Goal: Task Accomplishment & Management: Manage account settings

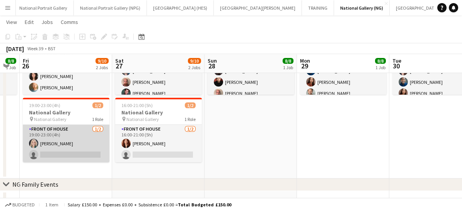
scroll to position [110, 0]
click at [99, 144] on app-card-role "Front of House [DATE] 19:00-23:00 (4h) [PERSON_NAME] single-neutral-actions" at bounding box center [66, 144] width 87 height 38
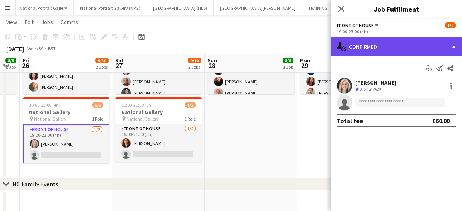
click at [373, 46] on div "single-neutral-actions-check-2 Confirmed" at bounding box center [397, 47] width 132 height 19
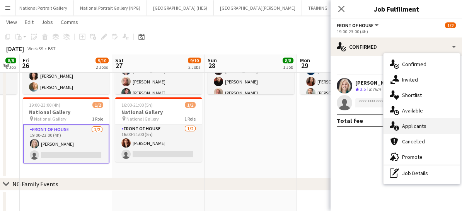
click at [397, 128] on icon at bounding box center [396, 128] width 5 height 5
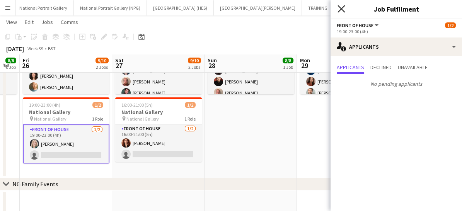
click at [342, 7] on icon "Close pop-in" at bounding box center [341, 8] width 7 height 7
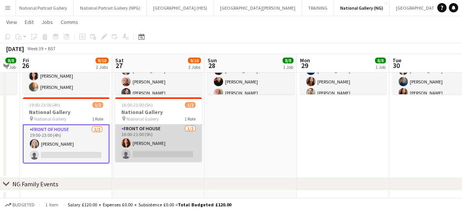
click at [156, 142] on app-card-role "Front of House [DATE] 16:00-21:00 (5h) [PERSON_NAME] single-neutral-actions" at bounding box center [158, 144] width 87 height 38
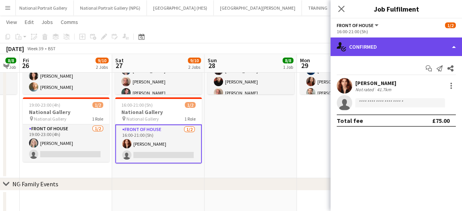
click at [385, 44] on div "single-neutral-actions-check-2 Confirmed" at bounding box center [397, 47] width 132 height 19
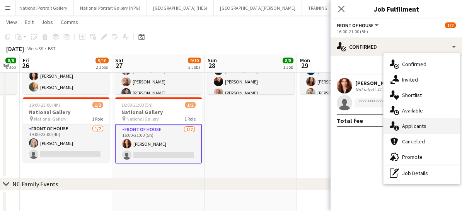
click at [402, 123] on div "single-neutral-actions-information Applicants" at bounding box center [422, 125] width 77 height 15
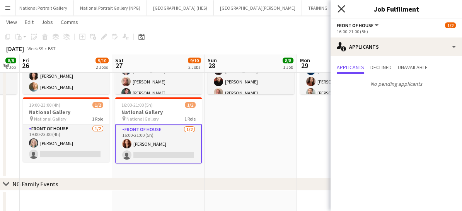
click at [341, 10] on icon at bounding box center [341, 8] width 7 height 7
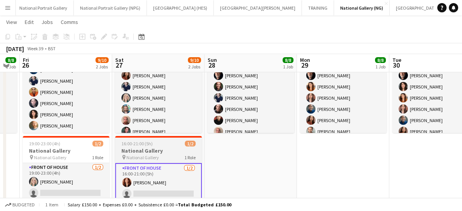
scroll to position [101, 0]
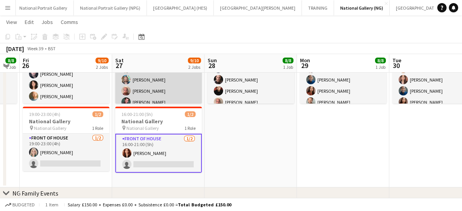
click at [178, 86] on app-card-role "Front of House [DATE] 09:40-18:00 (8h20m) [PERSON_NAME] [PERSON_NAME] [PERSON_N…" at bounding box center [158, 68] width 87 height 105
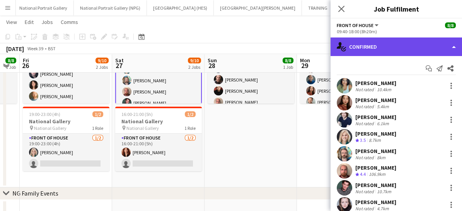
click at [365, 44] on div "single-neutral-actions-check-2 Confirmed" at bounding box center [397, 47] width 132 height 19
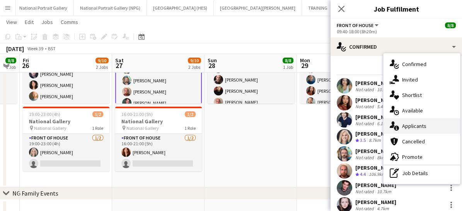
click at [402, 130] on div "single-neutral-actions-information Applicants" at bounding box center [422, 125] width 77 height 15
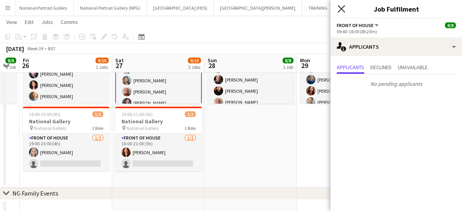
click at [345, 12] on icon at bounding box center [341, 8] width 7 height 7
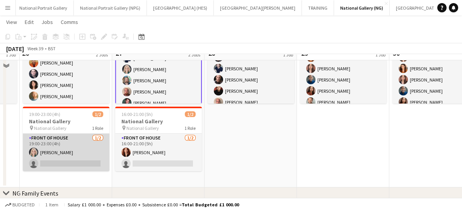
scroll to position [63, 0]
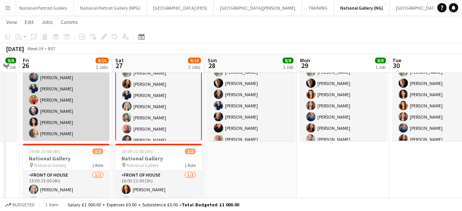
click at [72, 132] on app-card-role "Front of House [DATE] 09:40-21:00 (11h20m) [PERSON_NAME] [PERSON_NAME] [PERSON_…" at bounding box center [66, 88] width 87 height 105
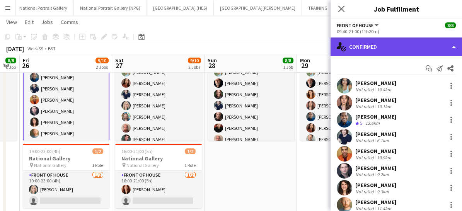
click at [364, 46] on div "single-neutral-actions-check-2 Confirmed" at bounding box center [397, 47] width 132 height 19
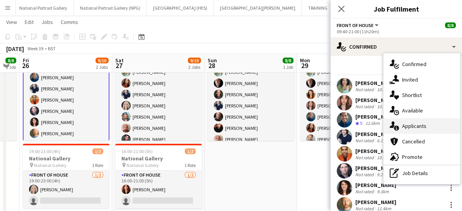
click at [407, 129] on span "Applicants" at bounding box center [414, 126] width 24 height 7
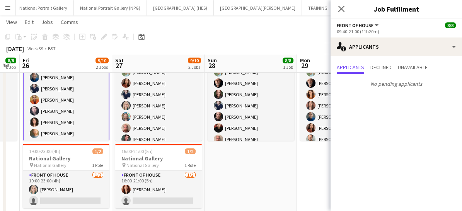
click at [344, 14] on div "Close pop-in" at bounding box center [342, 9] width 22 height 18
click at [344, 14] on app-icon "Close pop-in" at bounding box center [341, 8] width 11 height 11
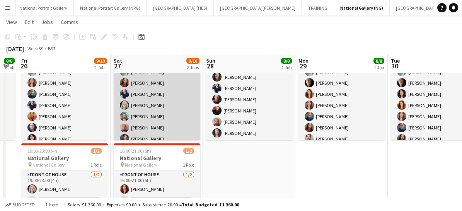
scroll to position [17, 0]
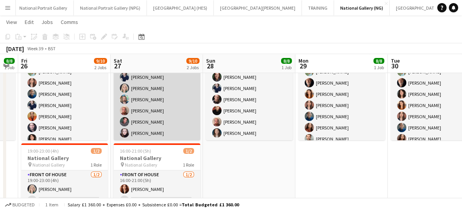
click at [167, 137] on app-card-role "Front of House [DATE] 09:40-18:00 (8h20m) [PERSON_NAME] [PERSON_NAME] [PERSON_N…" at bounding box center [157, 88] width 87 height 105
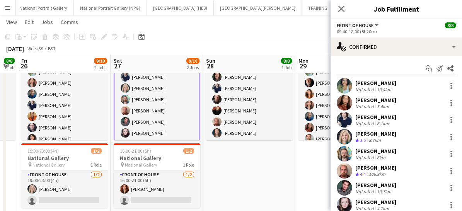
scroll to position [23, 0]
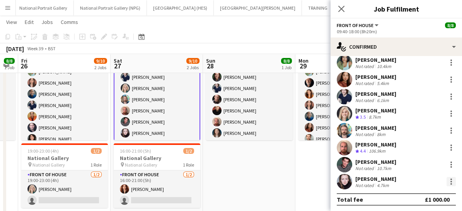
click at [448, 181] on div at bounding box center [451, 181] width 9 height 9
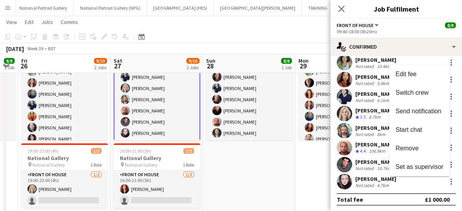
click at [401, 181] on div at bounding box center [231, 105] width 462 height 211
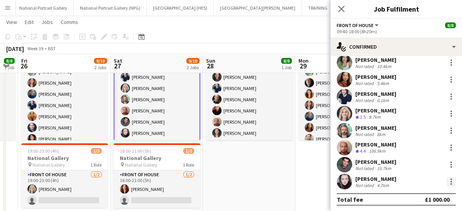
click at [447, 180] on div at bounding box center [451, 181] width 9 height 9
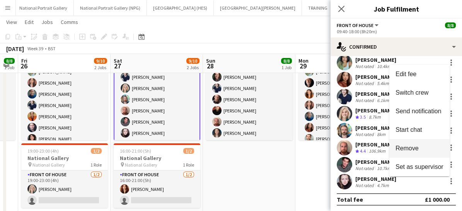
click at [421, 145] on span "Remove" at bounding box center [420, 148] width 48 height 7
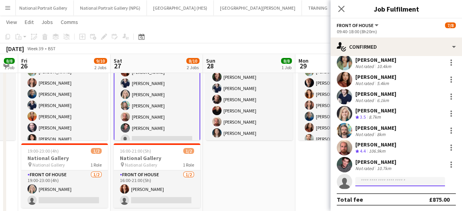
click at [371, 184] on input at bounding box center [401, 181] width 90 height 9
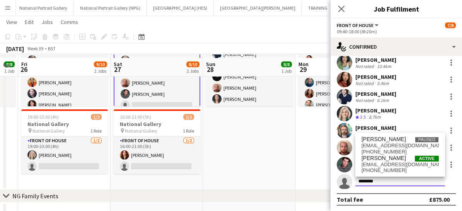
scroll to position [101, 0]
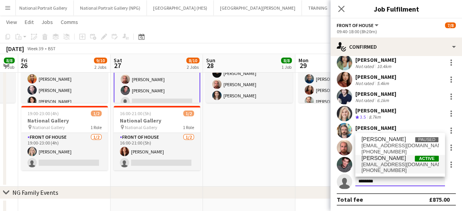
type input "*******"
click at [378, 171] on span "[PHONE_NUMBER]" at bounding box center [400, 171] width 77 height 6
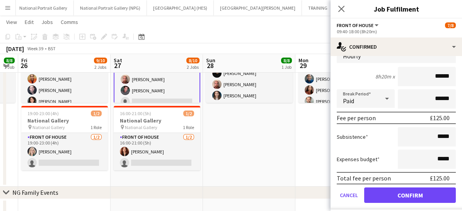
scroll to position [181, 0]
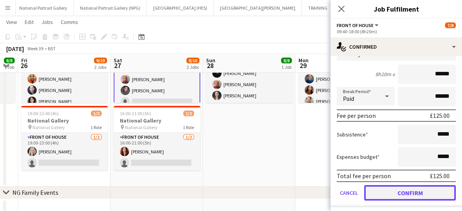
click at [390, 197] on button "Confirm" at bounding box center [410, 192] width 92 height 15
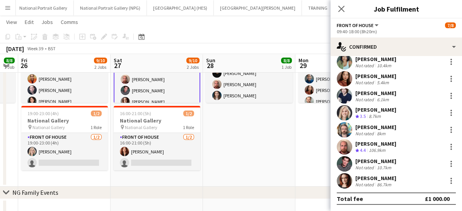
scroll to position [23, 0]
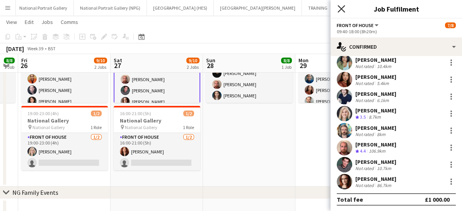
click at [342, 10] on icon at bounding box center [341, 8] width 7 height 7
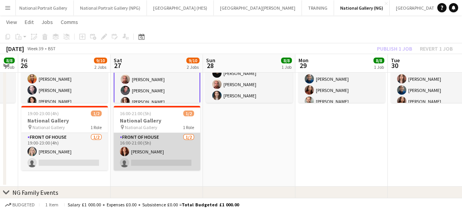
click at [163, 149] on app-card-role "Front of House [DATE] 16:00-21:00 (5h) [PERSON_NAME] single-neutral-actions" at bounding box center [157, 152] width 87 height 38
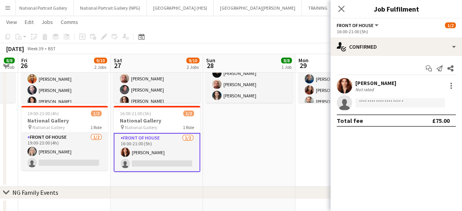
scroll to position [17, 0]
click at [371, 105] on input at bounding box center [401, 102] width 90 height 9
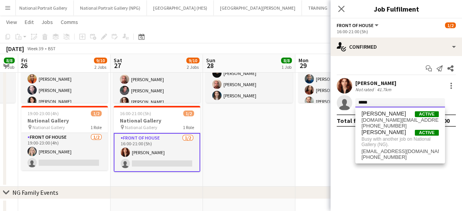
type input "*****"
click at [253, 165] on app-date-cell "09:40-18:00 (8h20m) 8/8 National Gallery pin National Gallery 1 Role Front of H…" at bounding box center [249, 86] width 92 height 202
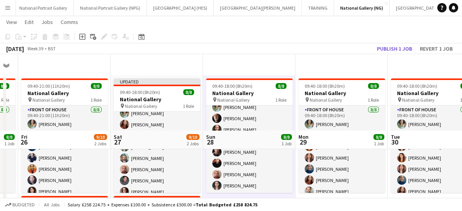
scroll to position [0, 0]
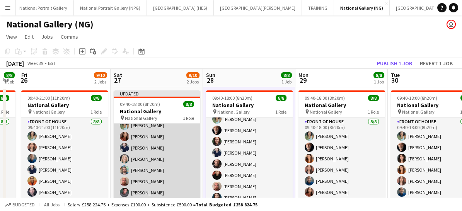
click at [152, 142] on app-card-role "Front of House [DATE] 09:40-18:00 (8h20m) [PERSON_NAME] [PERSON_NAME] [PERSON_N…" at bounding box center [157, 159] width 87 height 105
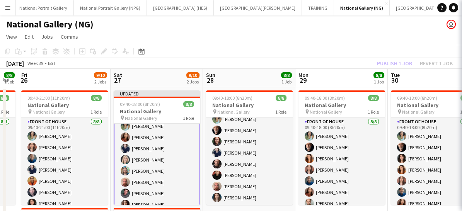
scroll to position [18, 0]
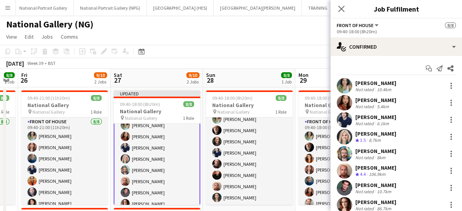
click at [155, 138] on app-card-role "Front of House [DATE] 09:40-18:00 (8h20m) [PERSON_NAME] [PERSON_NAME] [PERSON_N…" at bounding box center [157, 159] width 87 height 106
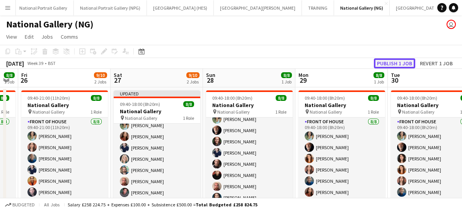
click at [397, 67] on button "Publish 1 job" at bounding box center [394, 63] width 41 height 10
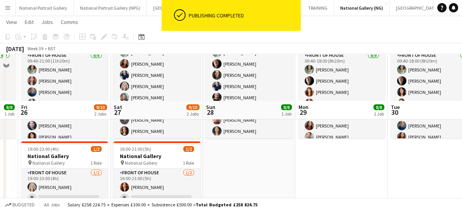
scroll to position [113, 0]
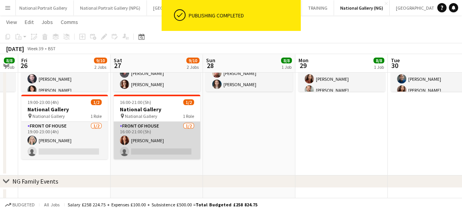
click at [161, 139] on app-card-role "Front of House [DATE] 16:00-21:00 (5h) [PERSON_NAME] single-neutral-actions" at bounding box center [157, 141] width 87 height 38
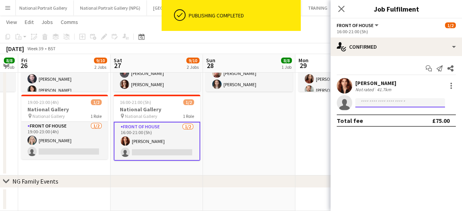
click at [381, 104] on input at bounding box center [401, 102] width 90 height 9
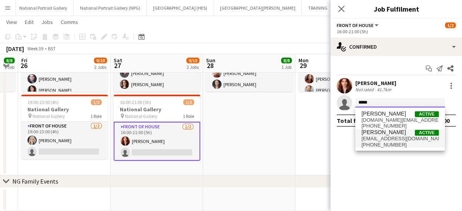
type input "*****"
click at [379, 142] on span "[PHONE_NUMBER]" at bounding box center [400, 145] width 77 height 6
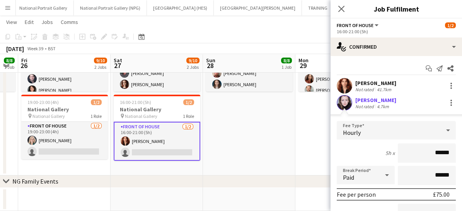
scroll to position [96, 0]
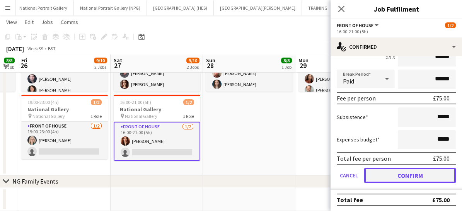
click at [384, 171] on button "Confirm" at bounding box center [410, 175] width 92 height 15
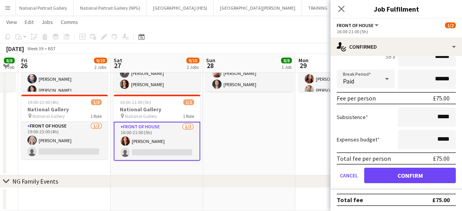
scroll to position [0, 0]
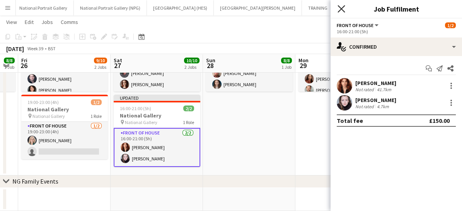
click at [344, 10] on icon "Close pop-in" at bounding box center [341, 8] width 7 height 7
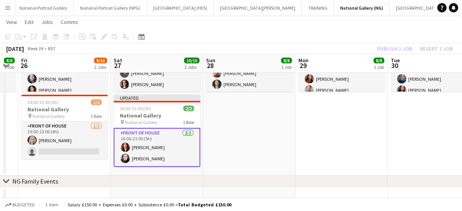
click at [178, 152] on app-card-role "Front of House [DATE] 16:00-21:00 (5h) [PERSON_NAME] [PERSON_NAME]" at bounding box center [157, 147] width 87 height 39
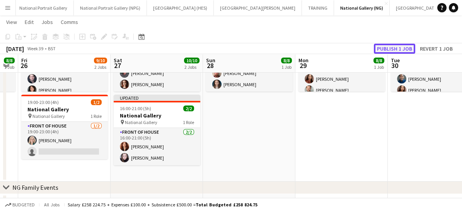
click at [391, 48] on button "Publish 1 job" at bounding box center [394, 49] width 41 height 10
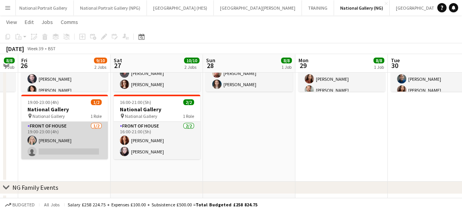
click at [68, 151] on app-card-role "Front of House [DATE] 19:00-23:00 (4h) [PERSON_NAME] single-neutral-actions" at bounding box center [64, 141] width 87 height 38
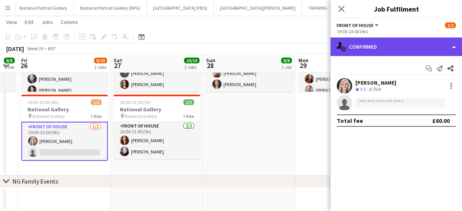
click at [392, 48] on div "single-neutral-actions-check-2 Confirmed" at bounding box center [397, 47] width 132 height 19
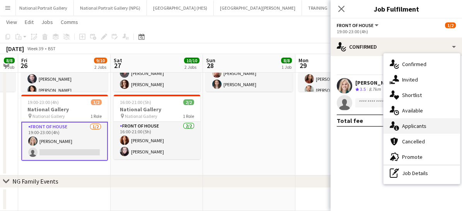
click at [406, 123] on span "Applicants" at bounding box center [414, 126] width 24 height 7
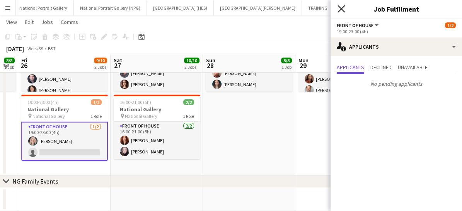
click at [339, 9] on icon "Close pop-in" at bounding box center [341, 8] width 7 height 7
